Goal: Complete application form: Complete application form

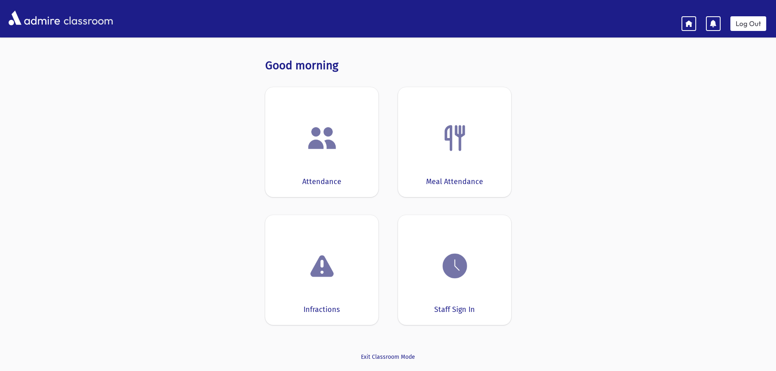
click at [317, 138] on img at bounding box center [322, 138] width 31 height 31
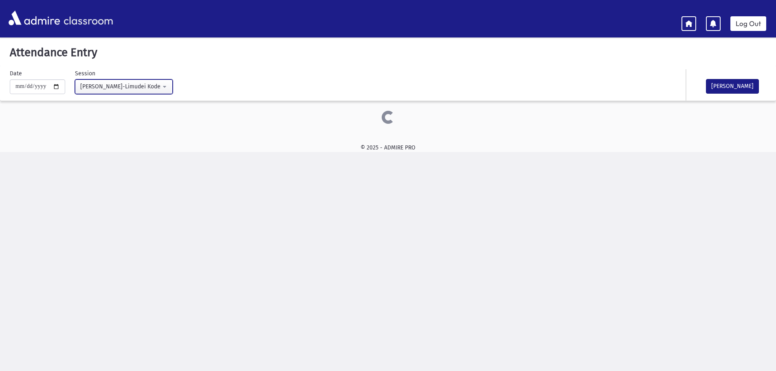
click at [170, 86] on button "Morah Yehudis-Limudei Kodesh(9:00AM-2:00PM)" at bounding box center [124, 86] width 98 height 15
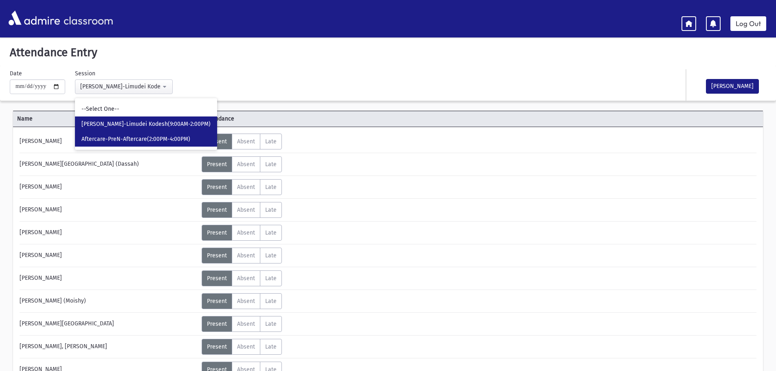
click at [169, 140] on span "Aftercare-PreN-Aftercare(2:00PM-4:00PM)" at bounding box center [135, 139] width 109 height 8
select select "****"
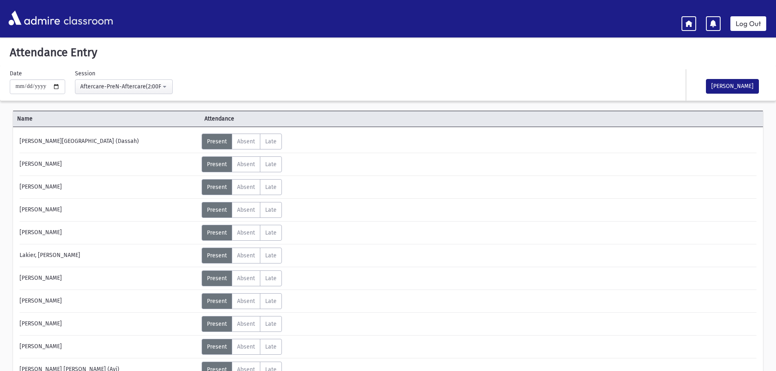
click at [220, 73] on div "**********" at bounding box center [261, 81] width 511 height 25
click at [752, 27] on link "Log Out" at bounding box center [748, 23] width 36 height 15
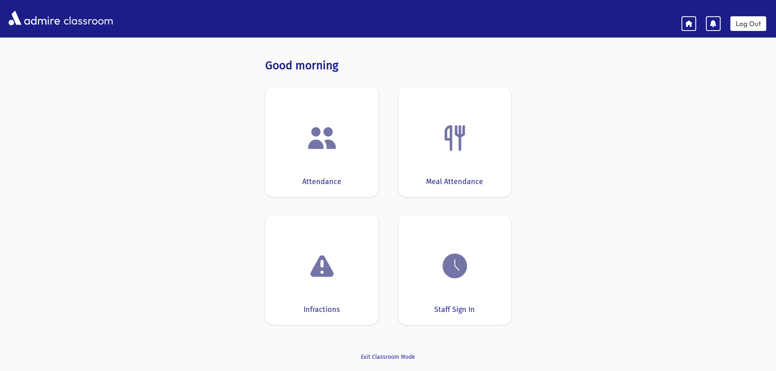
click at [322, 138] on img at bounding box center [322, 138] width 31 height 31
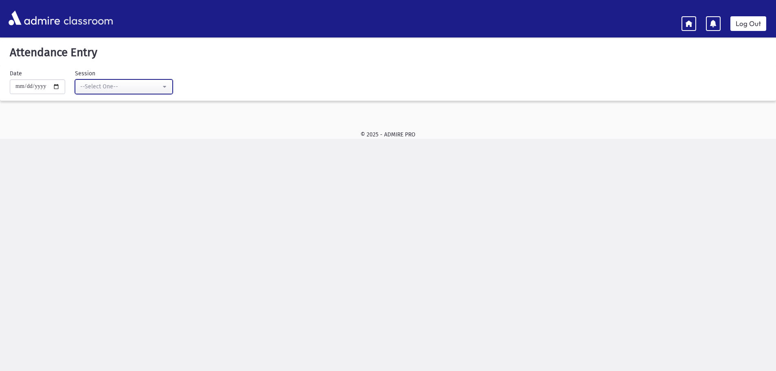
click at [172, 85] on button "--Select One--" at bounding box center [124, 86] width 98 height 15
click at [171, 85] on button "--Select One--" at bounding box center [124, 86] width 98 height 15
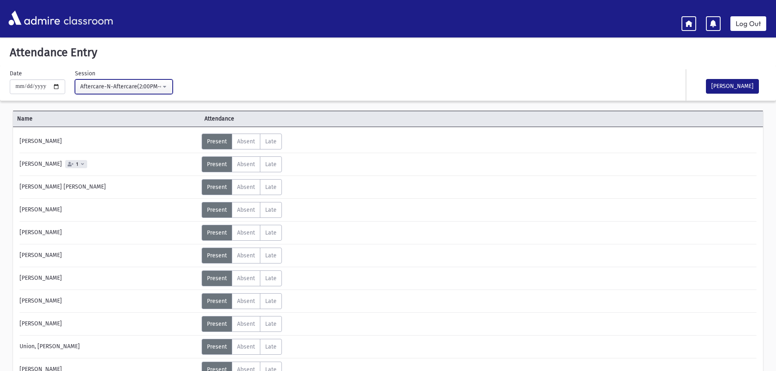
click at [168, 86] on button "Aftercare-N-Aftercare(2:00PM-4:00PM)" at bounding box center [124, 86] width 98 height 15
click at [169, 86] on button "Aftercare-N-Aftercare(2:00PM-4:00PM)" at bounding box center [124, 86] width 98 height 15
click at [751, 28] on link "Log Out" at bounding box center [748, 23] width 36 height 15
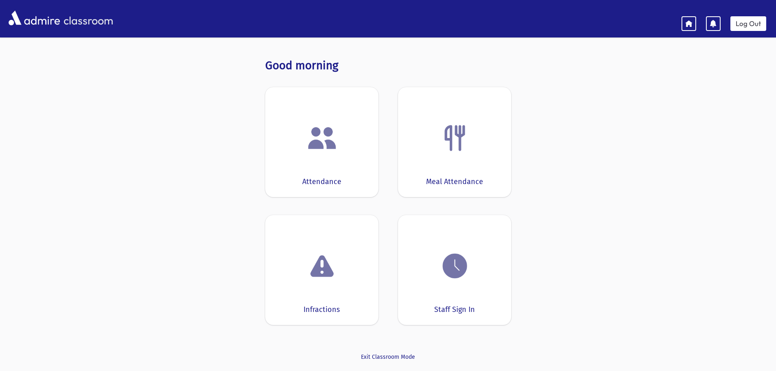
click at [314, 141] on img at bounding box center [322, 138] width 31 height 31
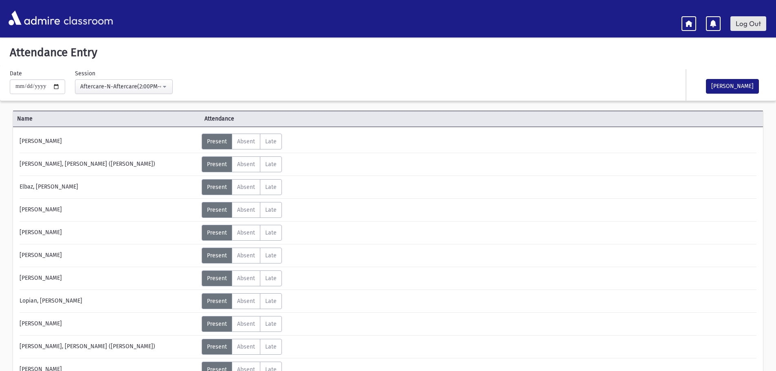
click at [751, 22] on link "Log Out" at bounding box center [748, 23] width 36 height 15
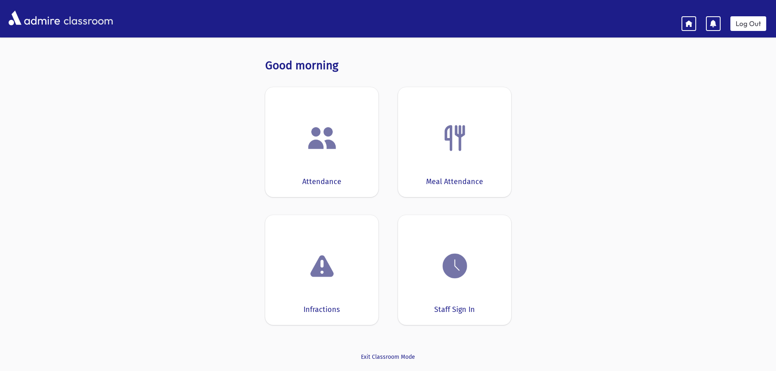
click at [329, 137] on img at bounding box center [322, 138] width 31 height 31
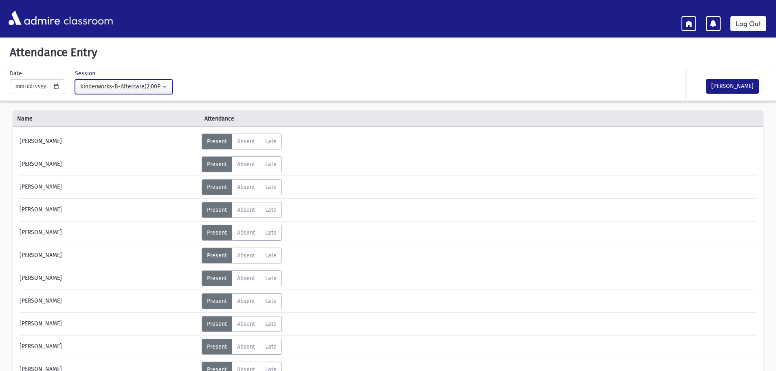
click at [168, 86] on button "Kinderworks-B-Aftercare(2:00PM-4:00PM)" at bounding box center [124, 86] width 98 height 15
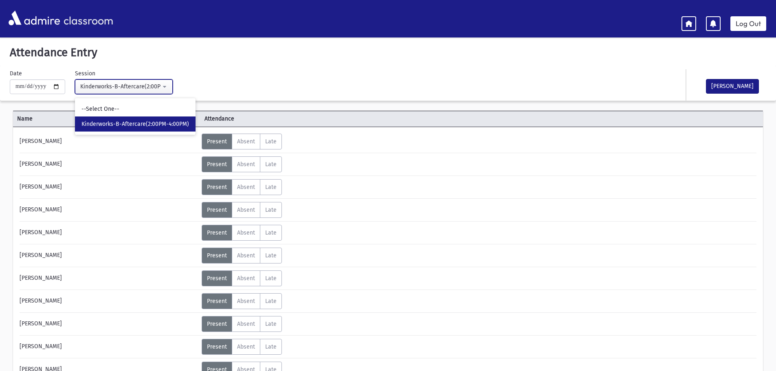
click at [168, 86] on button "Kinderworks-B-Aftercare(2:00PM-4:00PM)" at bounding box center [124, 86] width 98 height 15
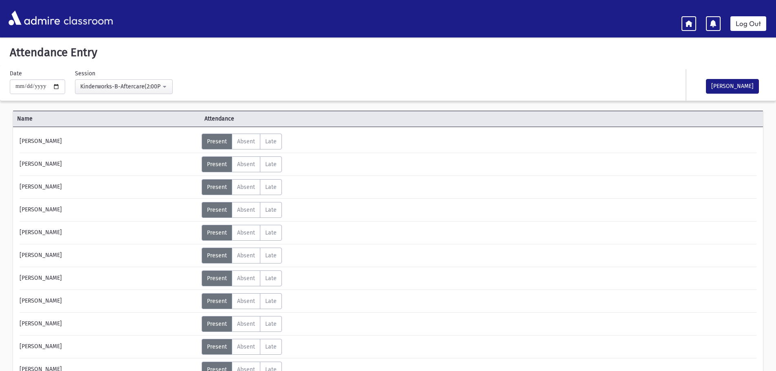
click at [189, 72] on div "**********" at bounding box center [261, 81] width 511 height 25
